Goal: Navigation & Orientation: Find specific page/section

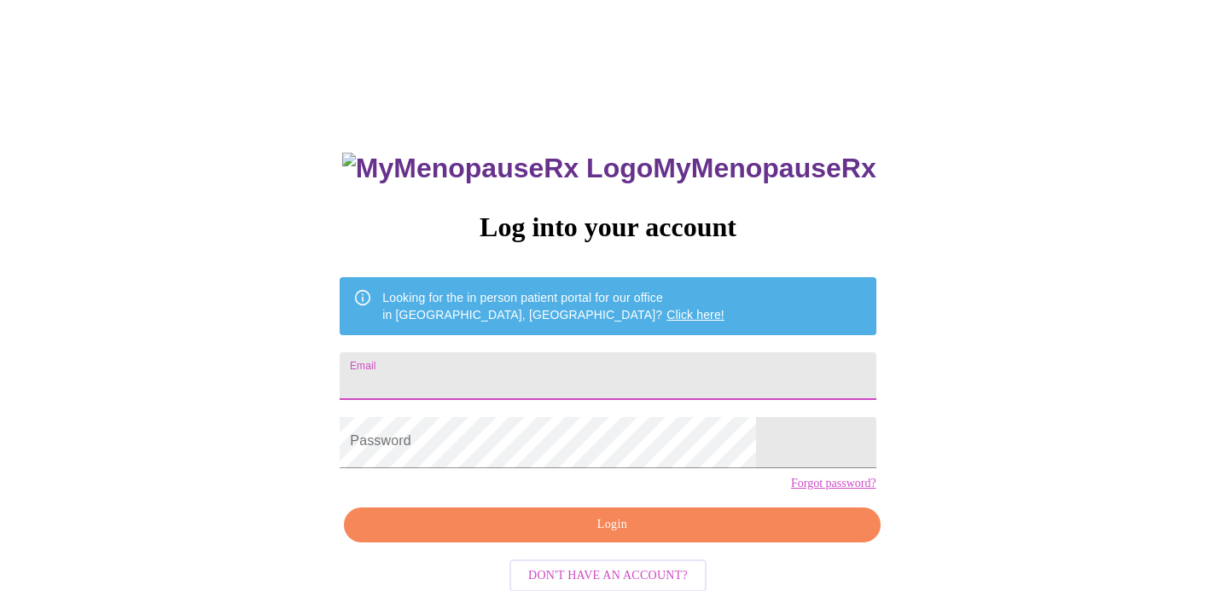
click at [677, 364] on input "Email" at bounding box center [608, 376] width 536 height 48
type input "aambrozewicz@gmail.com"
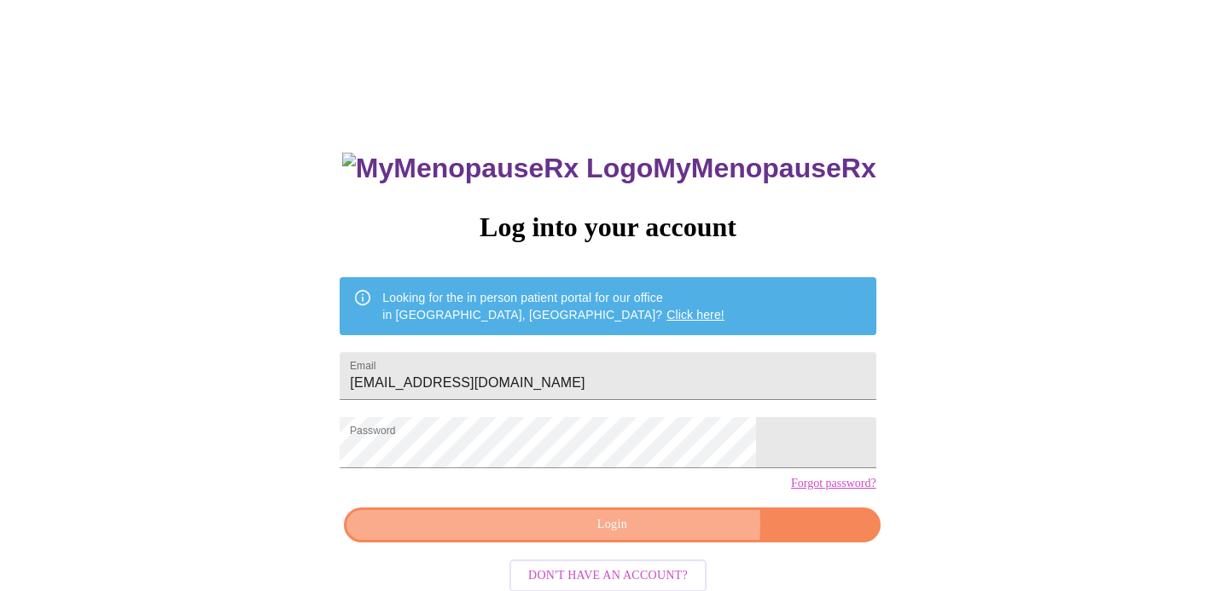
click at [611, 536] on span "Login" at bounding box center [612, 525] width 497 height 21
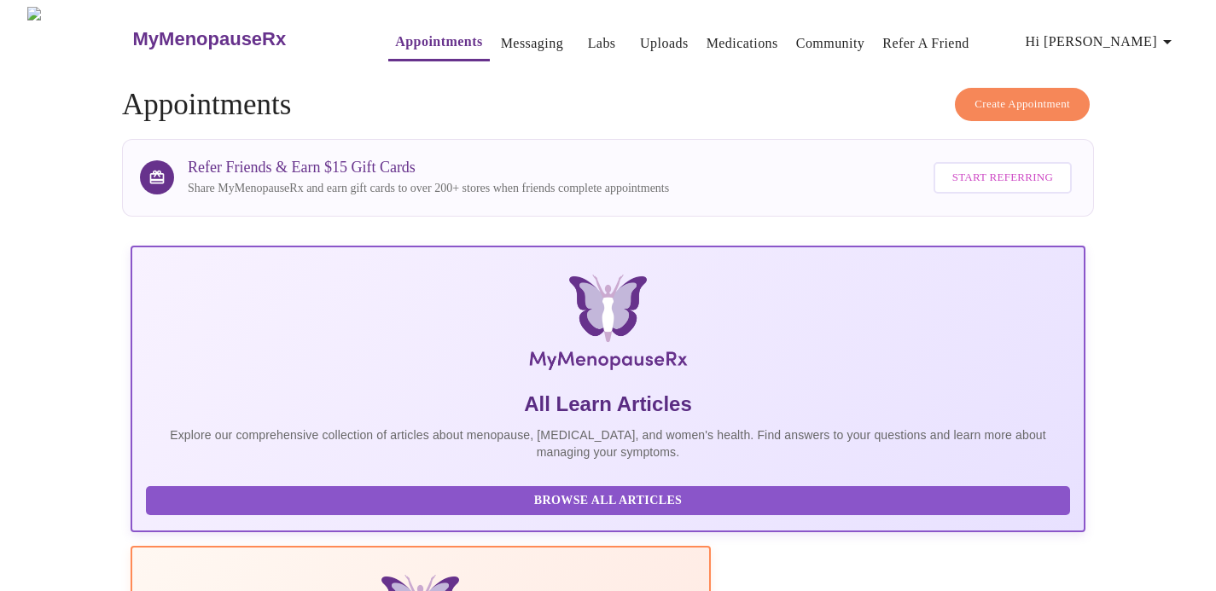
click at [640, 35] on link "Uploads" at bounding box center [664, 44] width 49 height 24
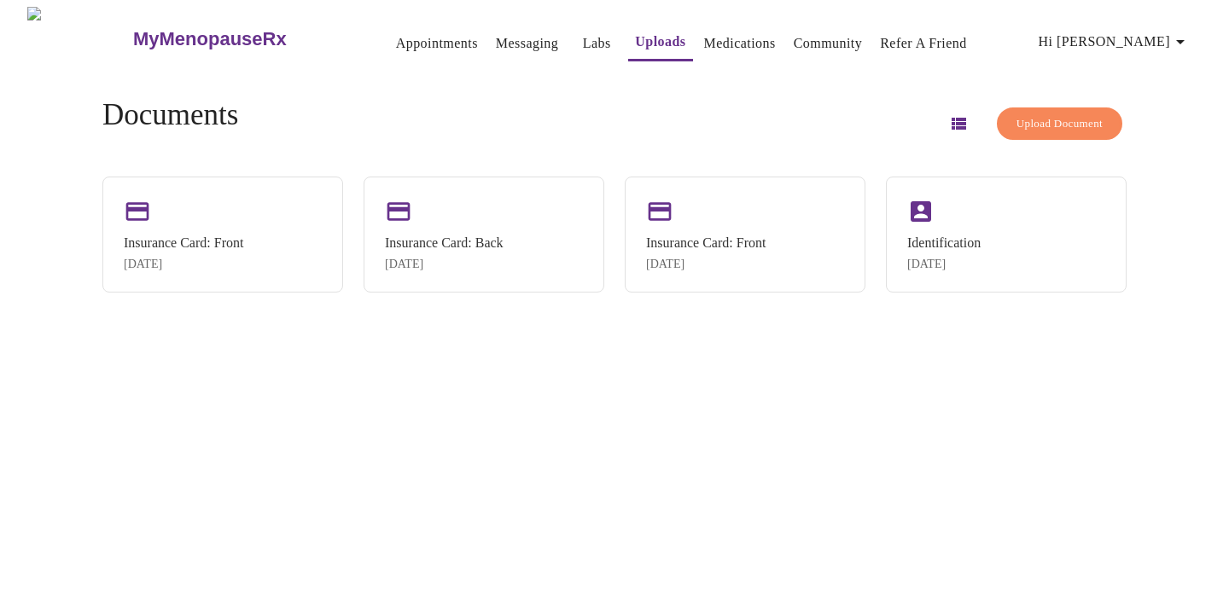
click at [1016, 119] on span "Upload Document" at bounding box center [1059, 124] width 86 height 20
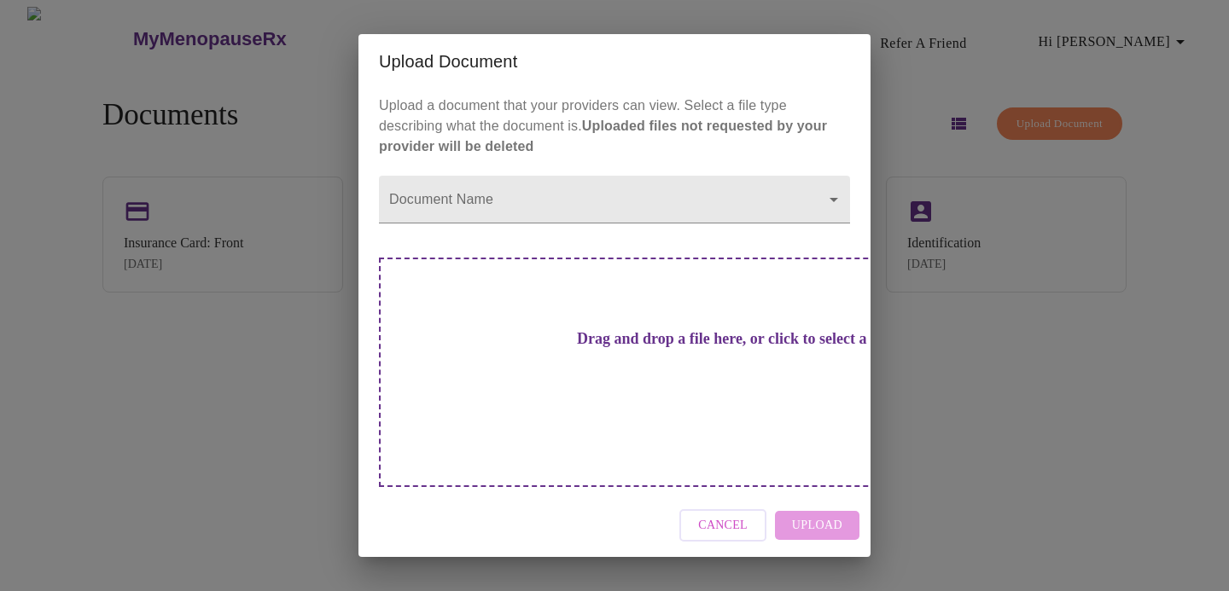
click at [719, 515] on span "Cancel" at bounding box center [722, 525] width 49 height 21
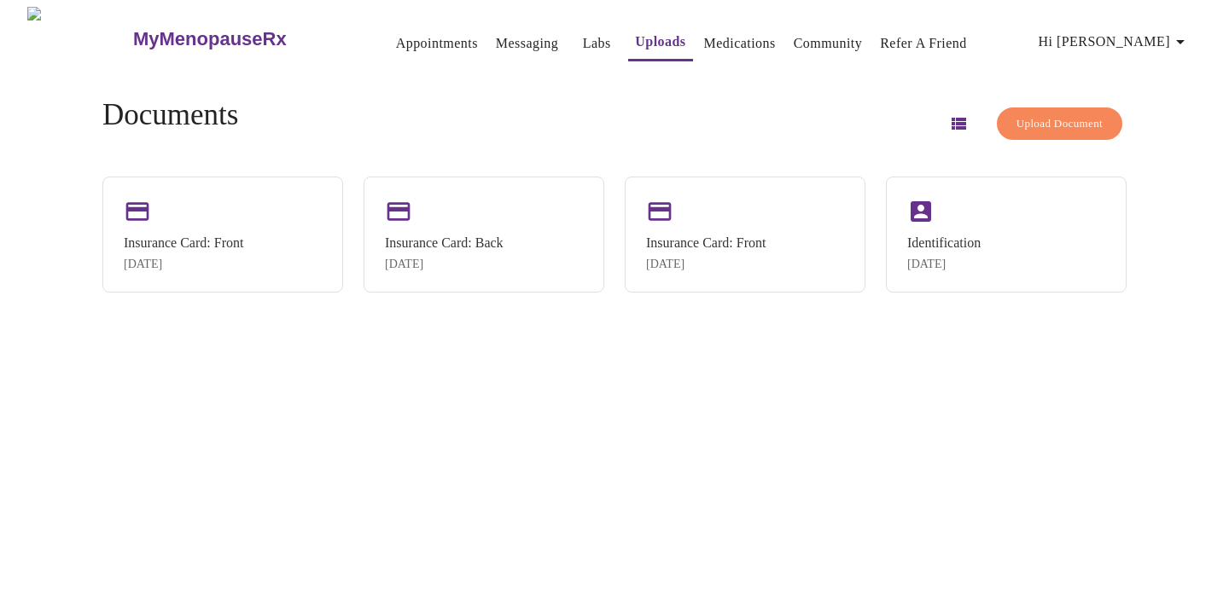
click at [396, 32] on link "Appointments" at bounding box center [437, 44] width 82 height 24
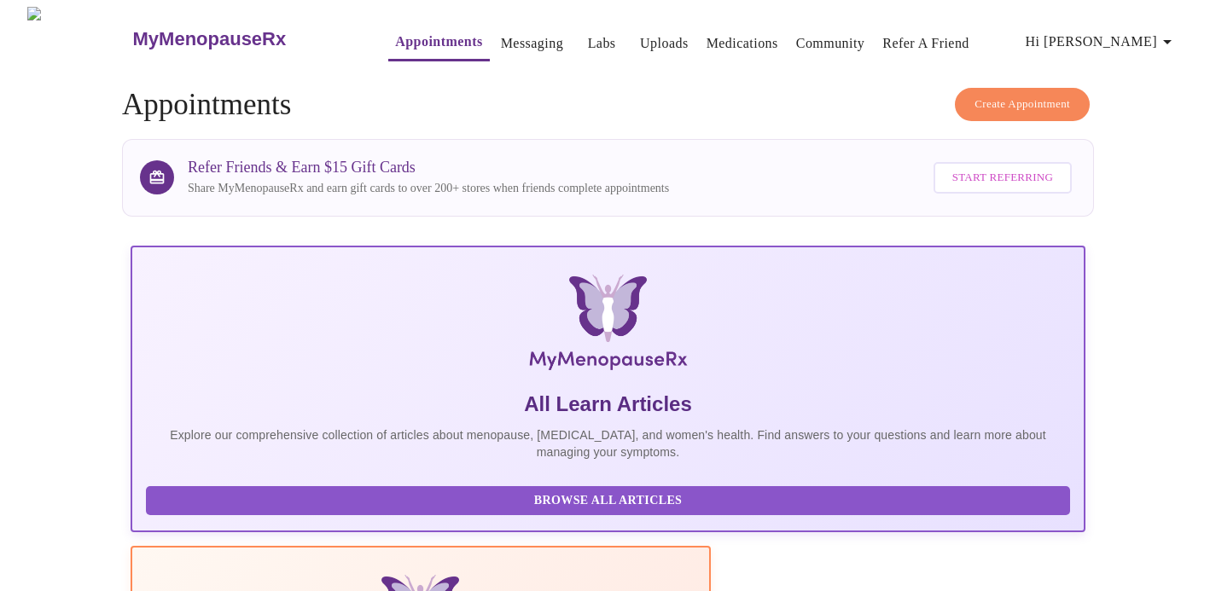
click at [501, 33] on link "Messaging" at bounding box center [532, 44] width 62 height 24
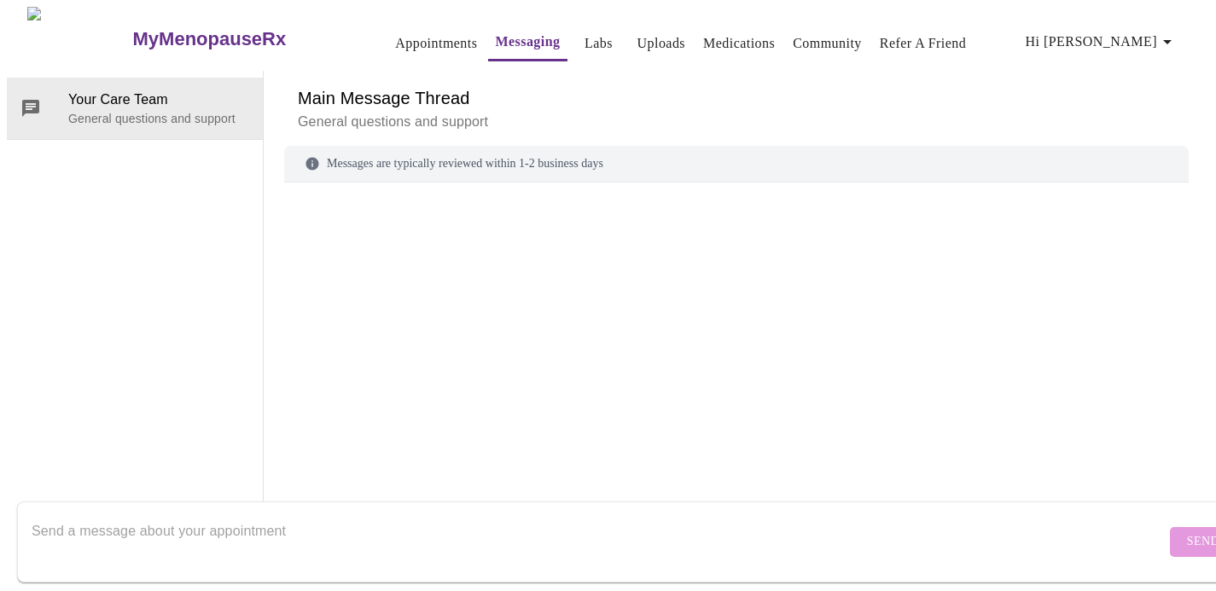
click at [395, 37] on link "Appointments" at bounding box center [436, 44] width 82 height 24
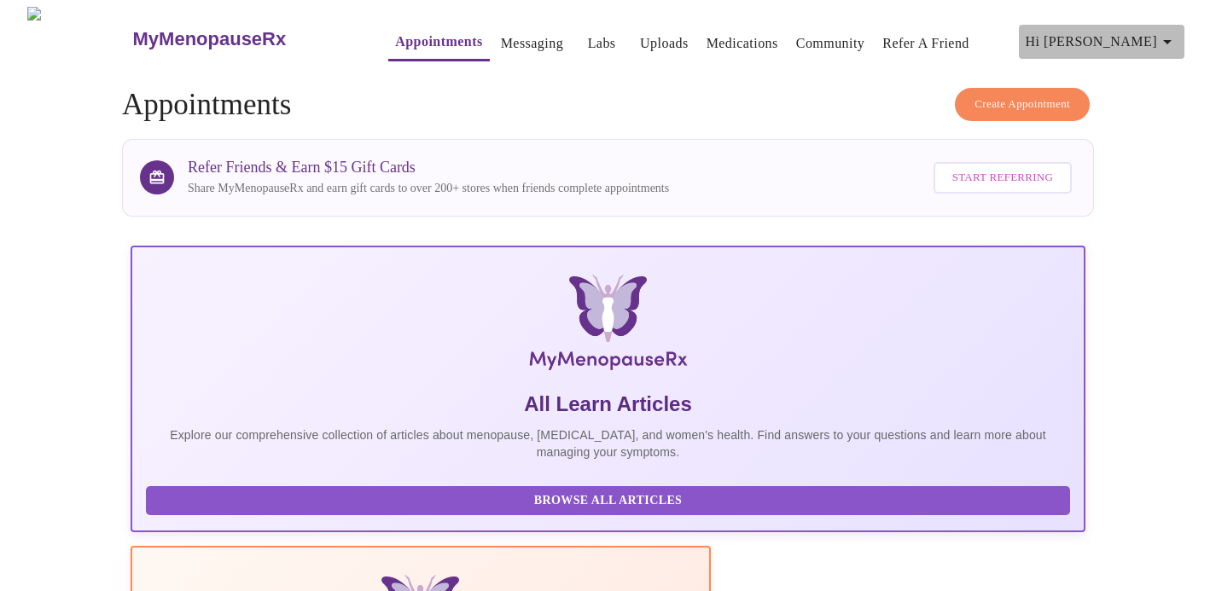
click at [1175, 32] on icon "button" at bounding box center [1167, 42] width 20 height 20
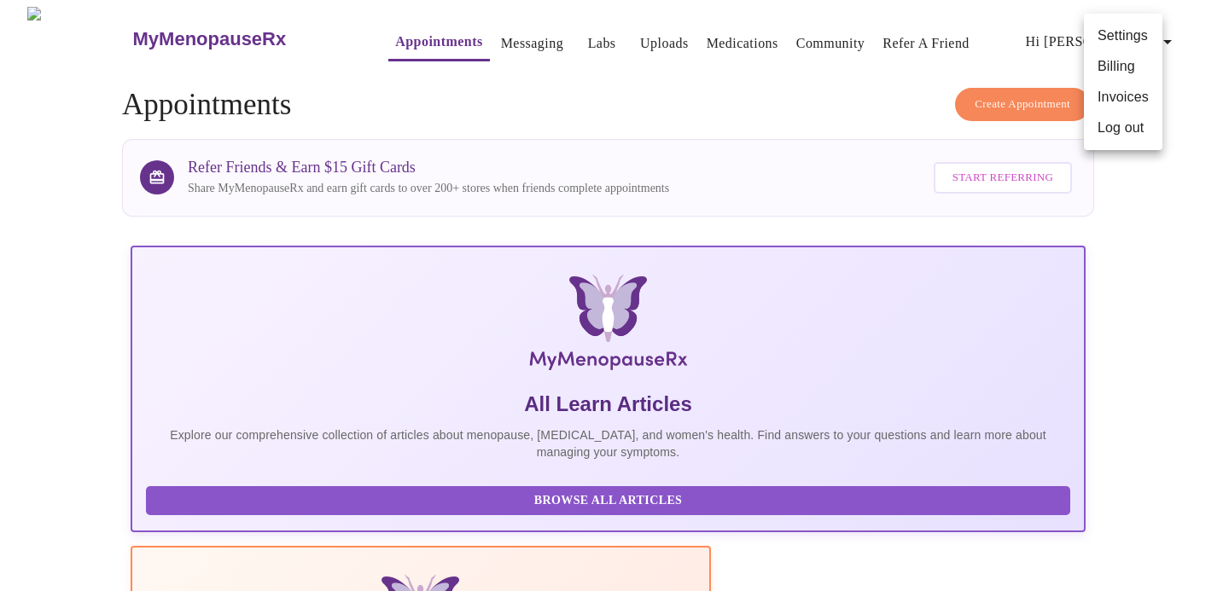
click at [1115, 111] on li "Invoices" at bounding box center [1123, 97] width 79 height 31
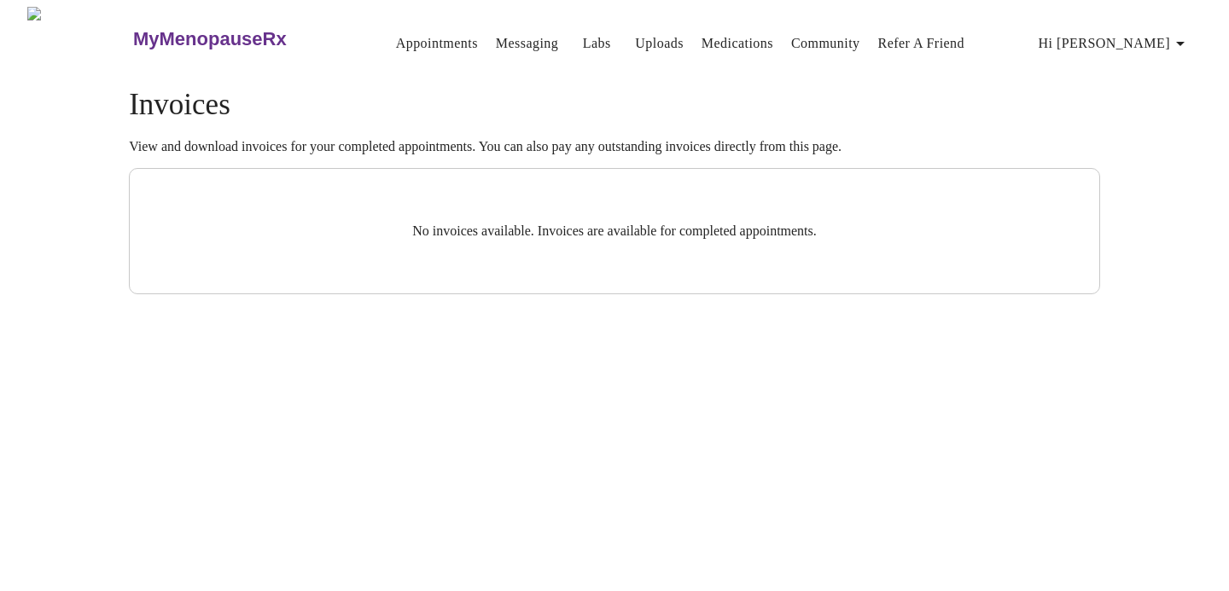
click at [1170, 32] on span "Hi Agnieszka" at bounding box center [1115, 44] width 152 height 24
click at [1140, 77] on li "Billing" at bounding box center [1136, 66] width 79 height 31
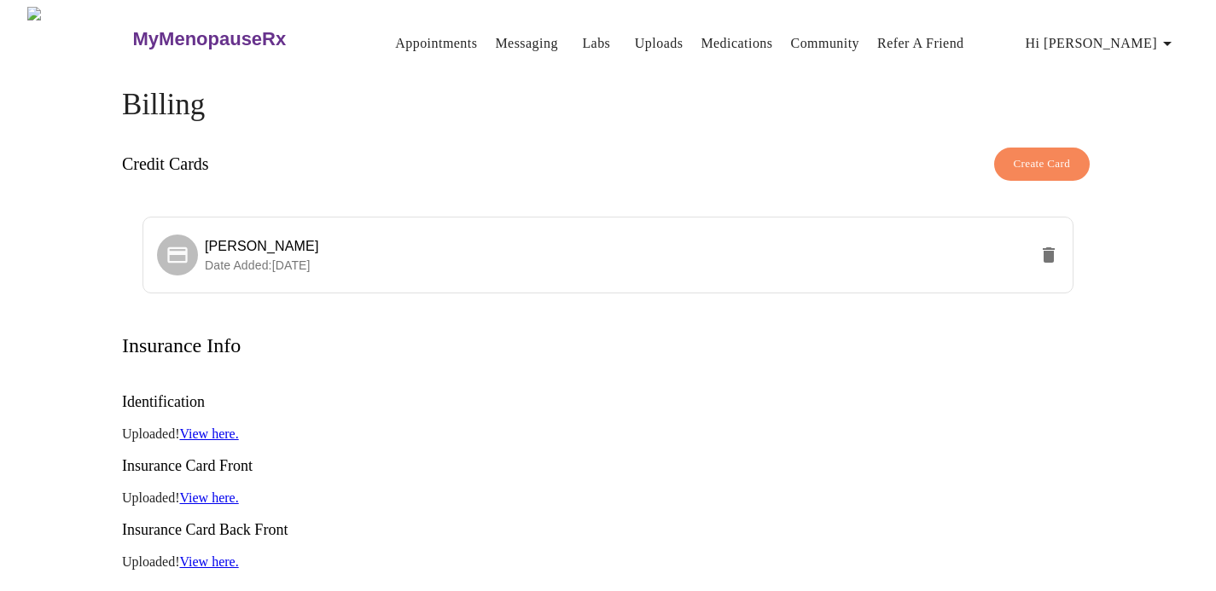
click at [1177, 36] on icon "button" at bounding box center [1167, 43] width 20 height 20
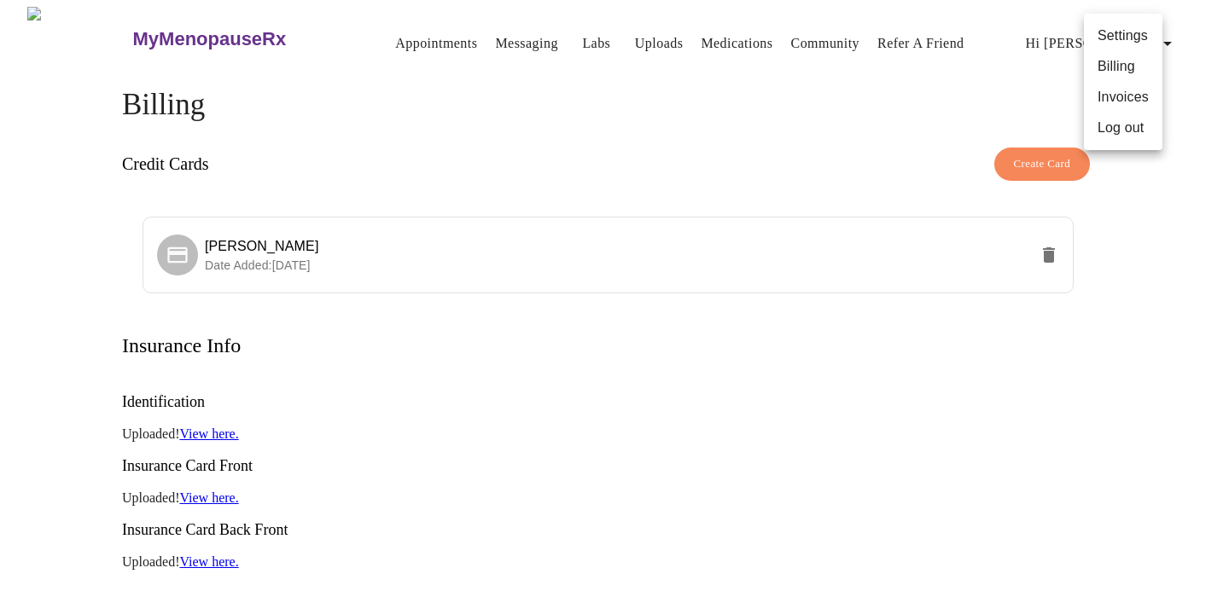
click at [528, 90] on div at bounding box center [614, 295] width 1229 height 591
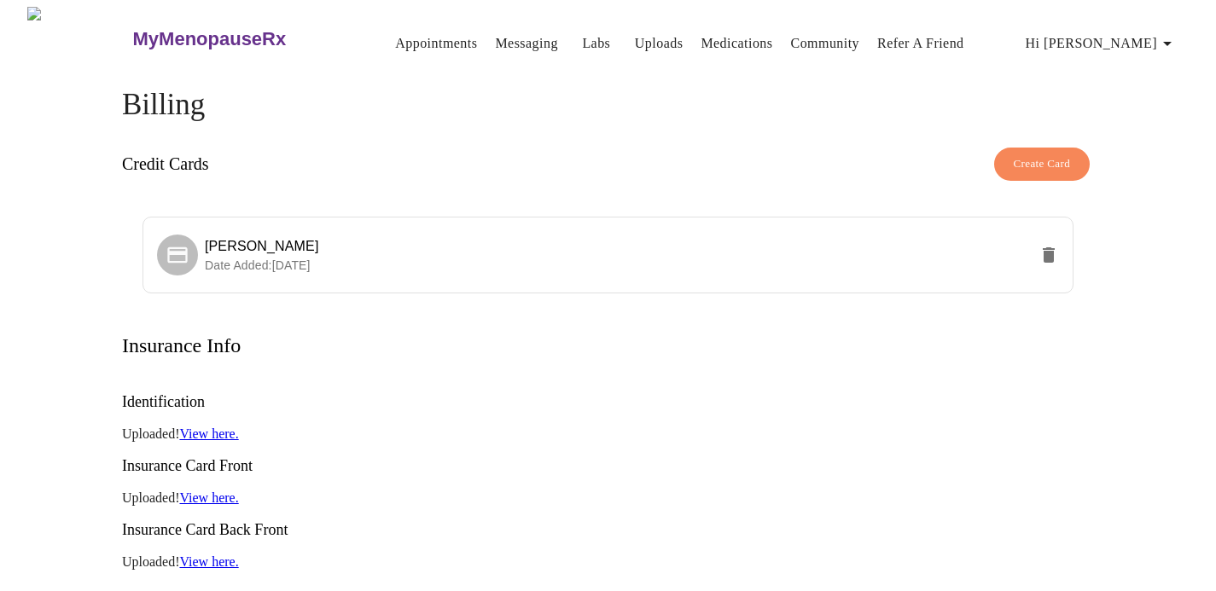
click at [395, 32] on link "Appointments" at bounding box center [436, 44] width 82 height 24
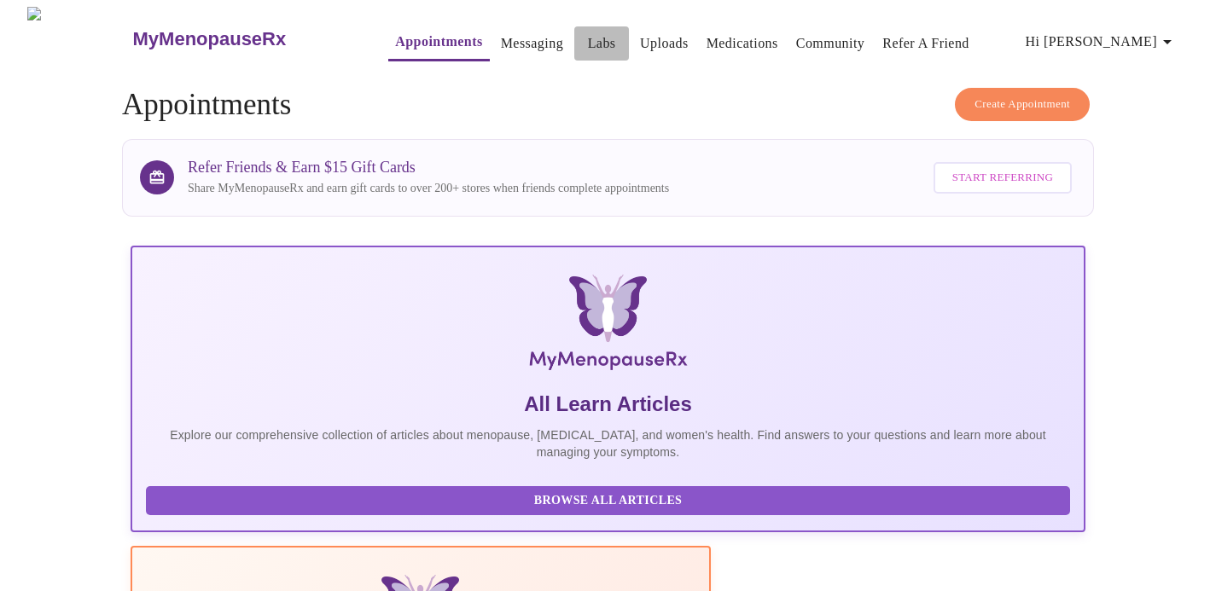
click at [588, 40] on link "Labs" at bounding box center [602, 44] width 28 height 24
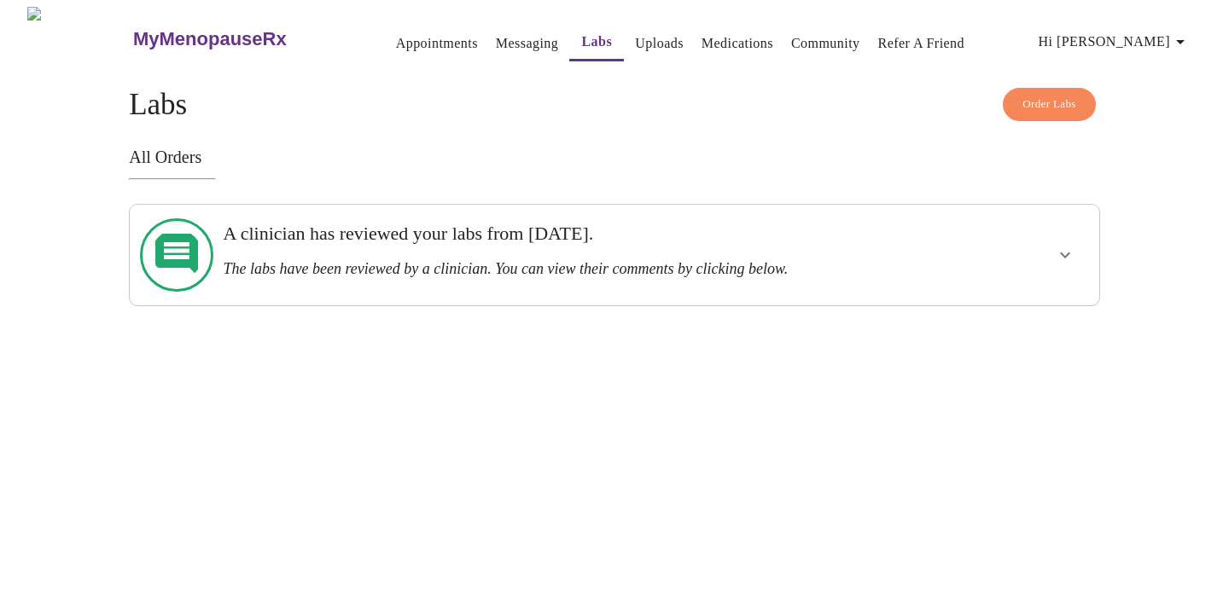
click at [396, 45] on link "Appointments" at bounding box center [437, 44] width 82 height 24
